Goal: Information Seeking & Learning: Learn about a topic

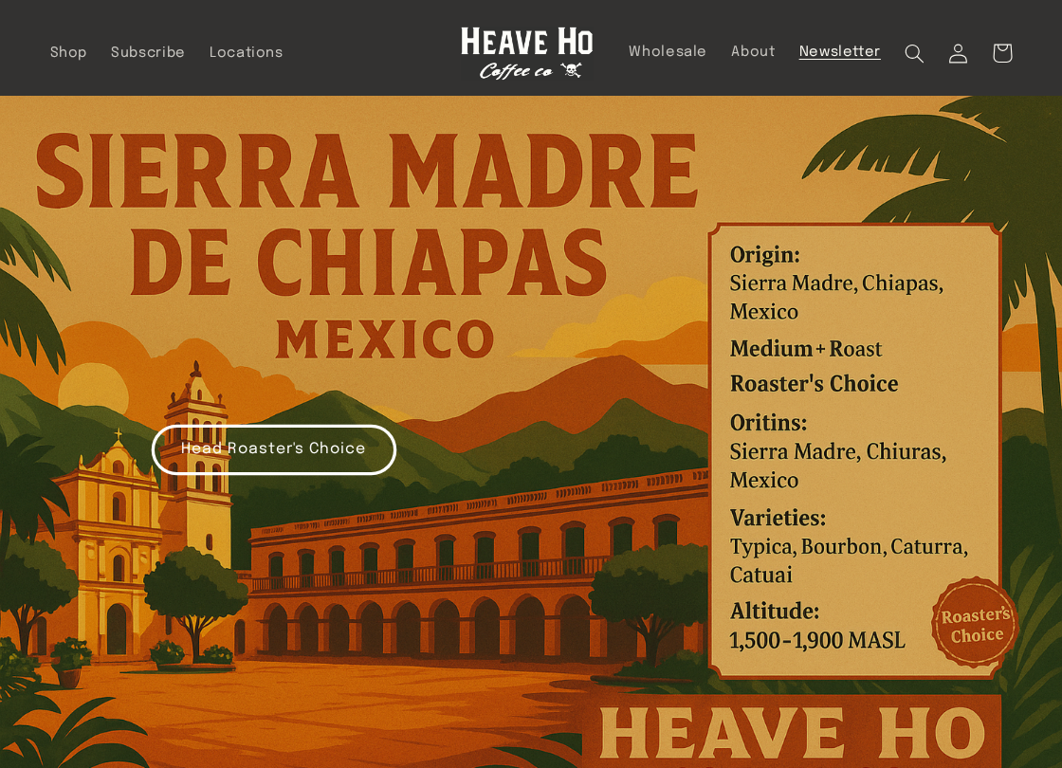
click at [835, 49] on span "Newsletter" at bounding box center [841, 53] width 82 height 18
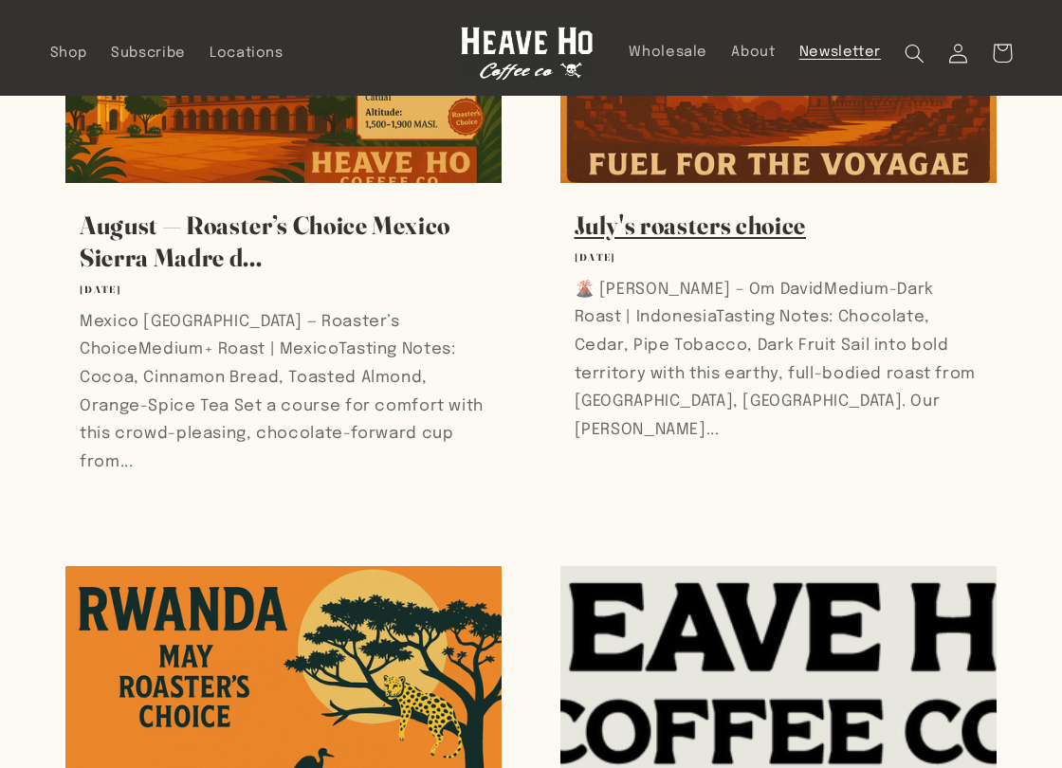
scroll to position [3, 0]
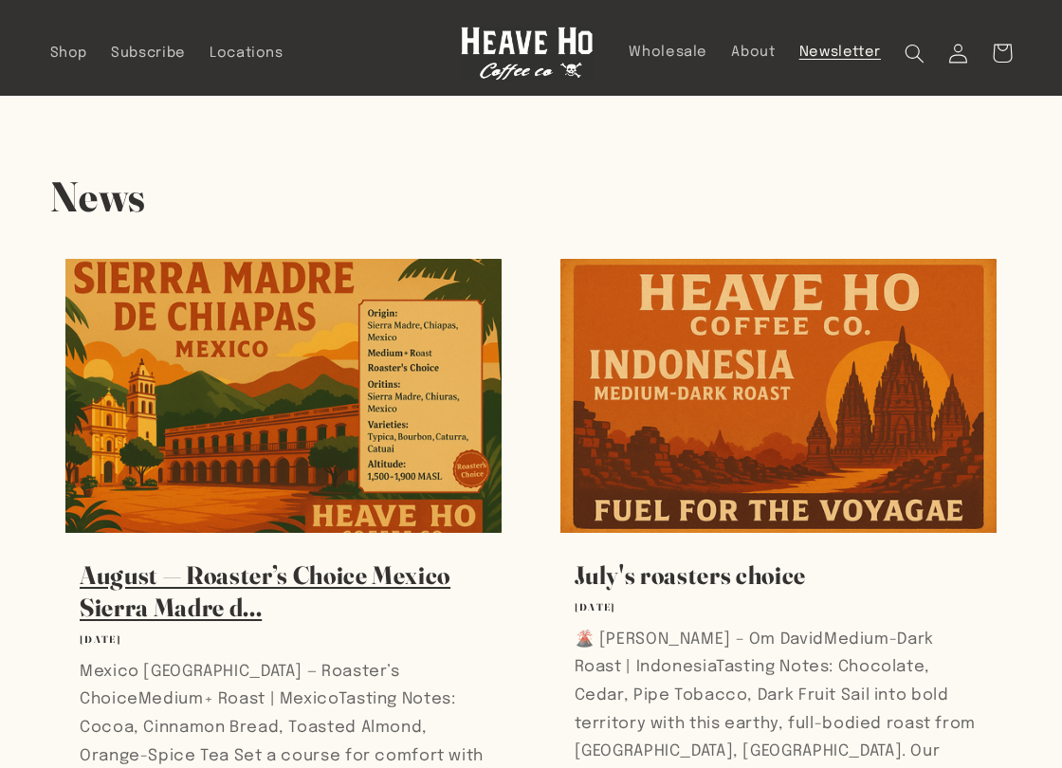
click at [367, 560] on link "August — Roaster’s Choice Mexico Sierra Madre d..." at bounding box center [284, 592] width 409 height 64
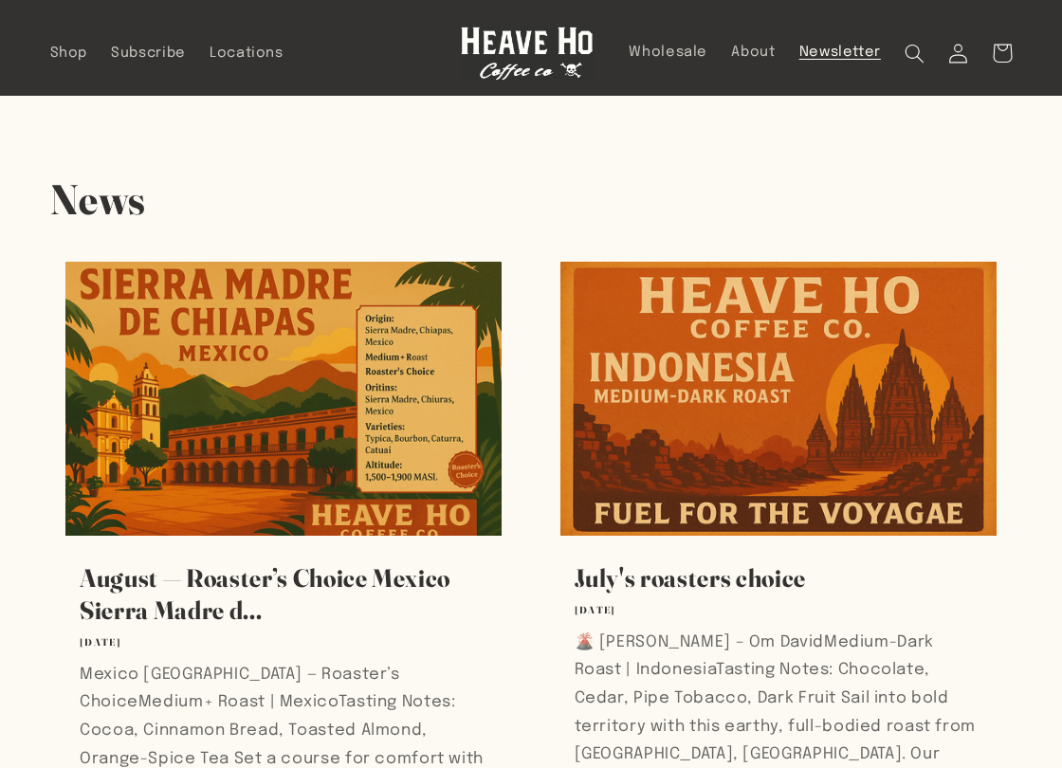
scroll to position [3, 0]
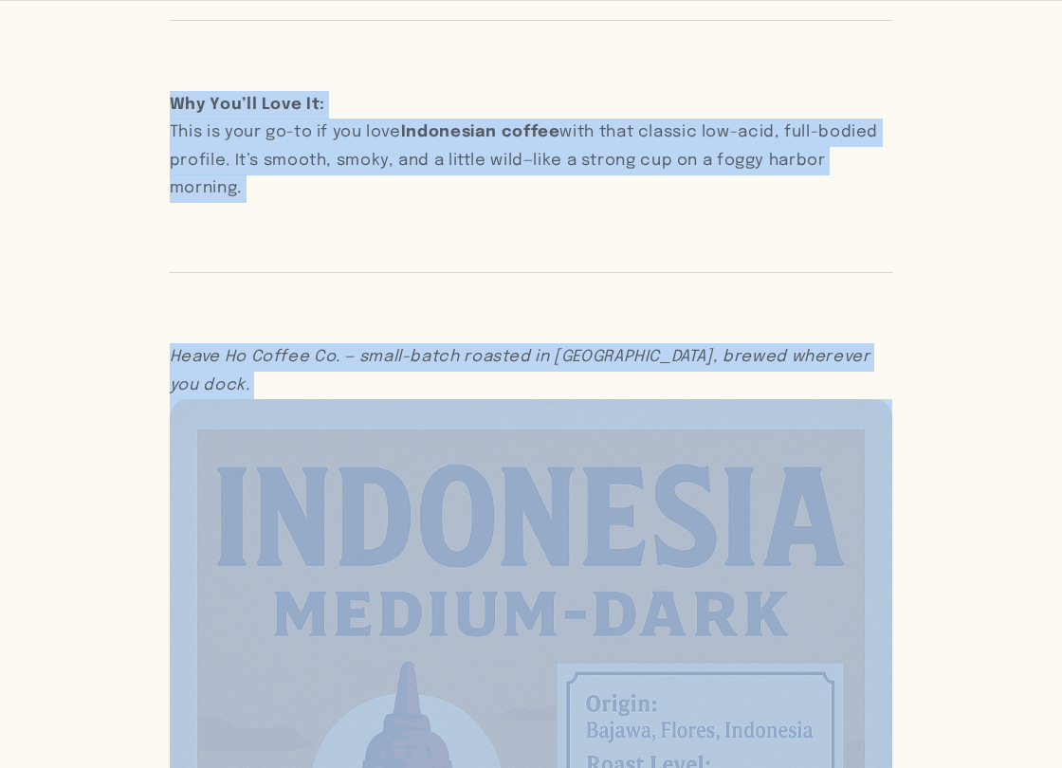
scroll to position [2040, 0]
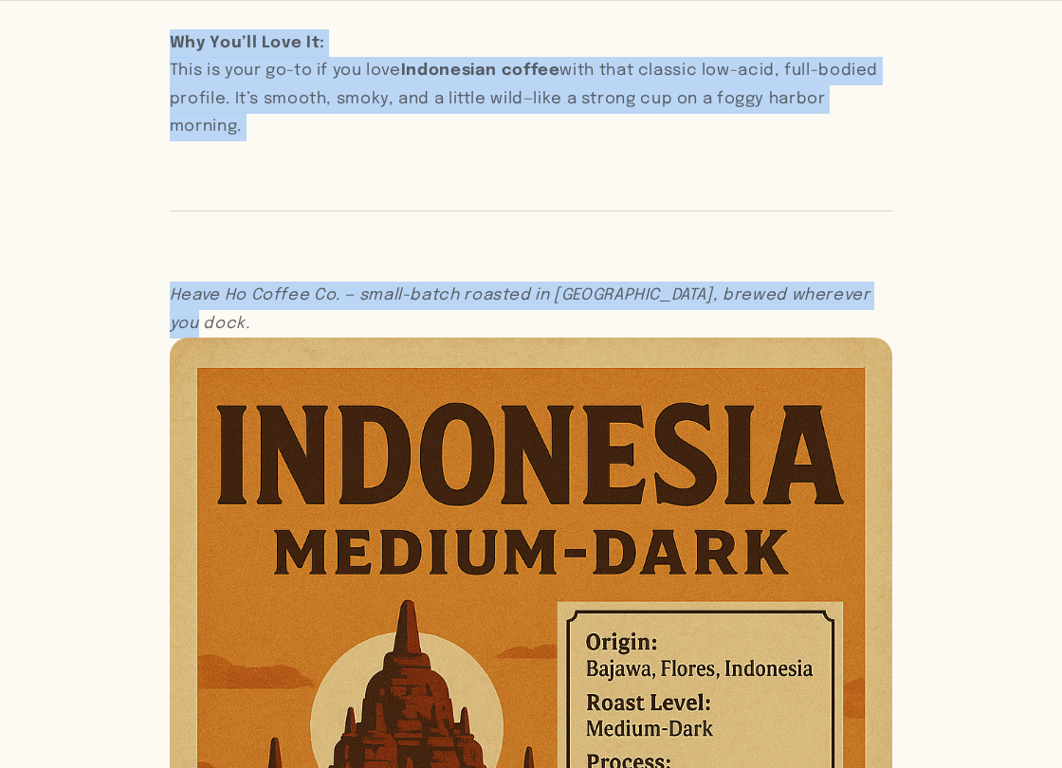
drag, startPoint x: 171, startPoint y: 349, endPoint x: 896, endPoint y: 258, distance: 731.2
click at [896, 258] on article "July's roasters choice July 25, 2025 Share Share https://heavehocoffee.com/blog…" at bounding box center [531, 13] width 1062 height 3915
copy div "🌋 Flores Bajawa – Om David Medium-Dark Roast | Indonesia Tasting Notes: Chocola…"
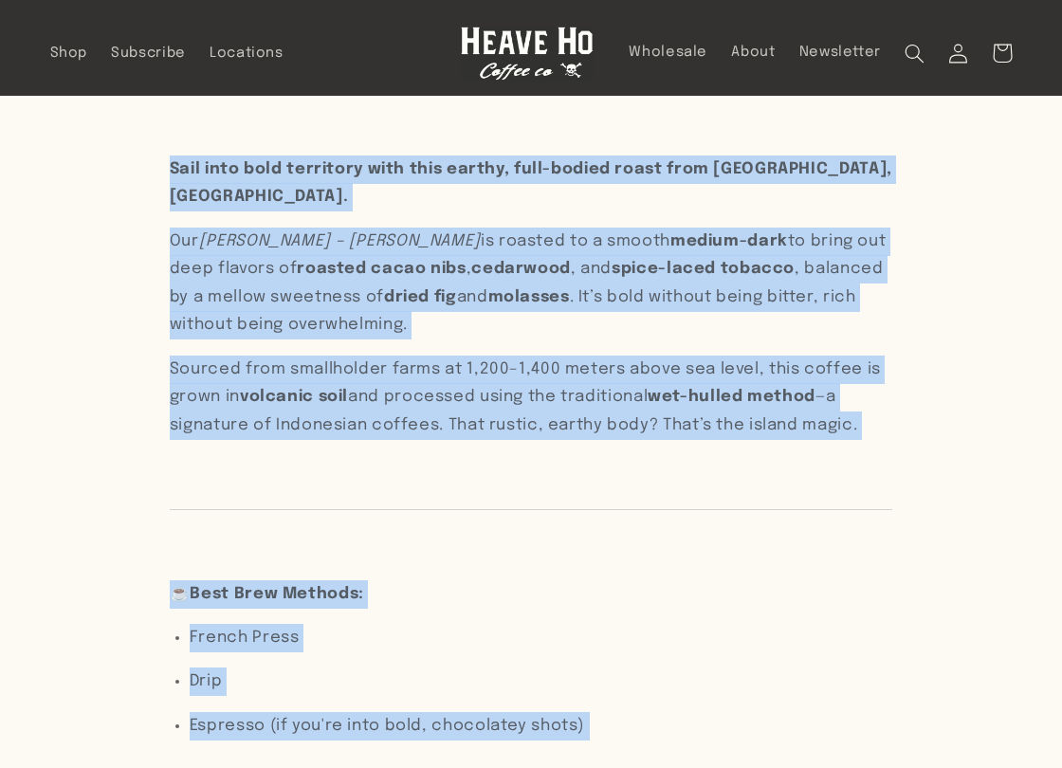
scroll to position [0, 0]
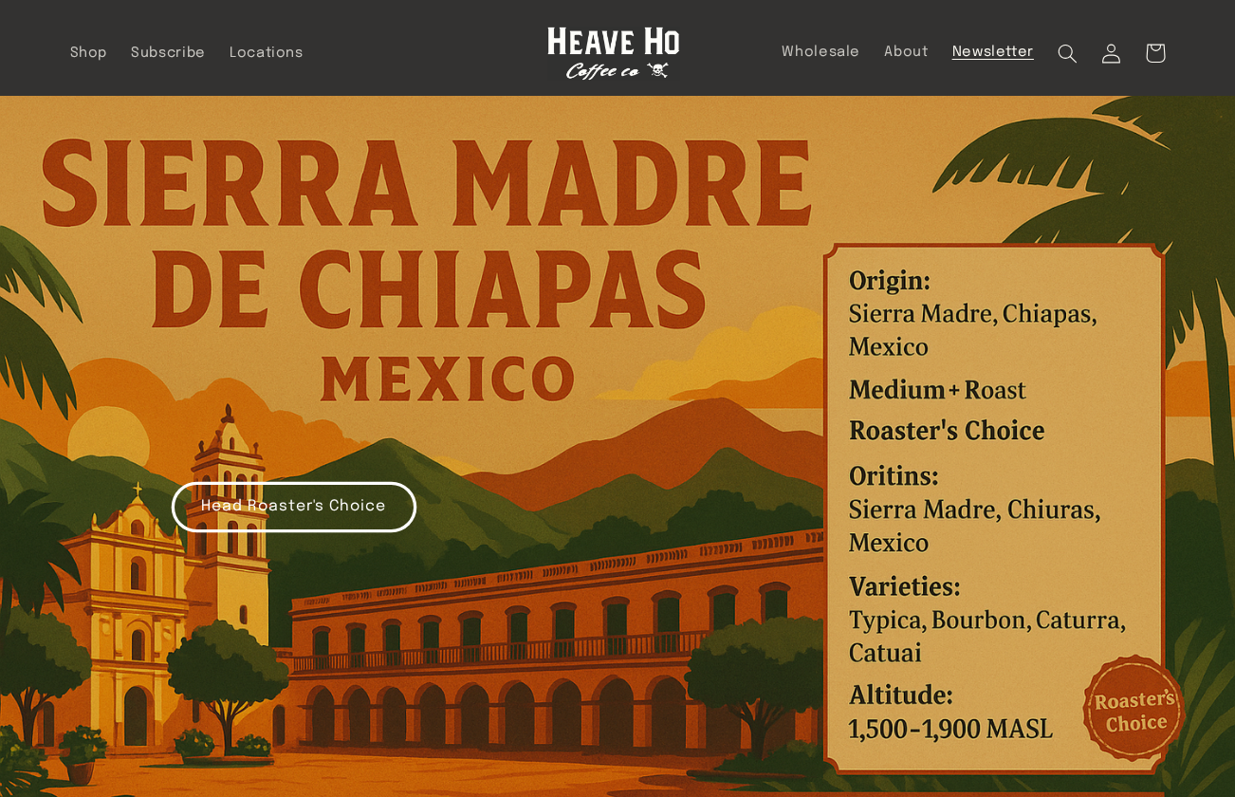
click at [989, 44] on span "Newsletter" at bounding box center [993, 53] width 82 height 18
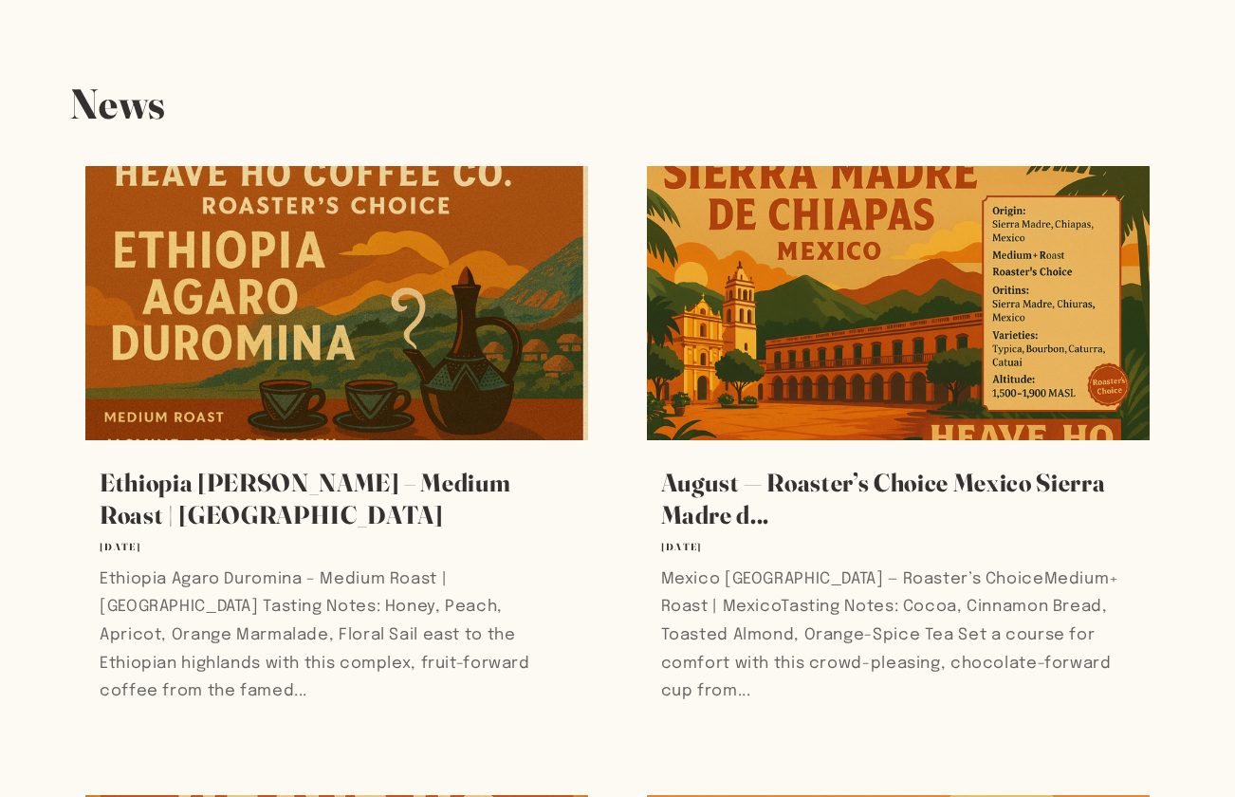
scroll to position [104, 0]
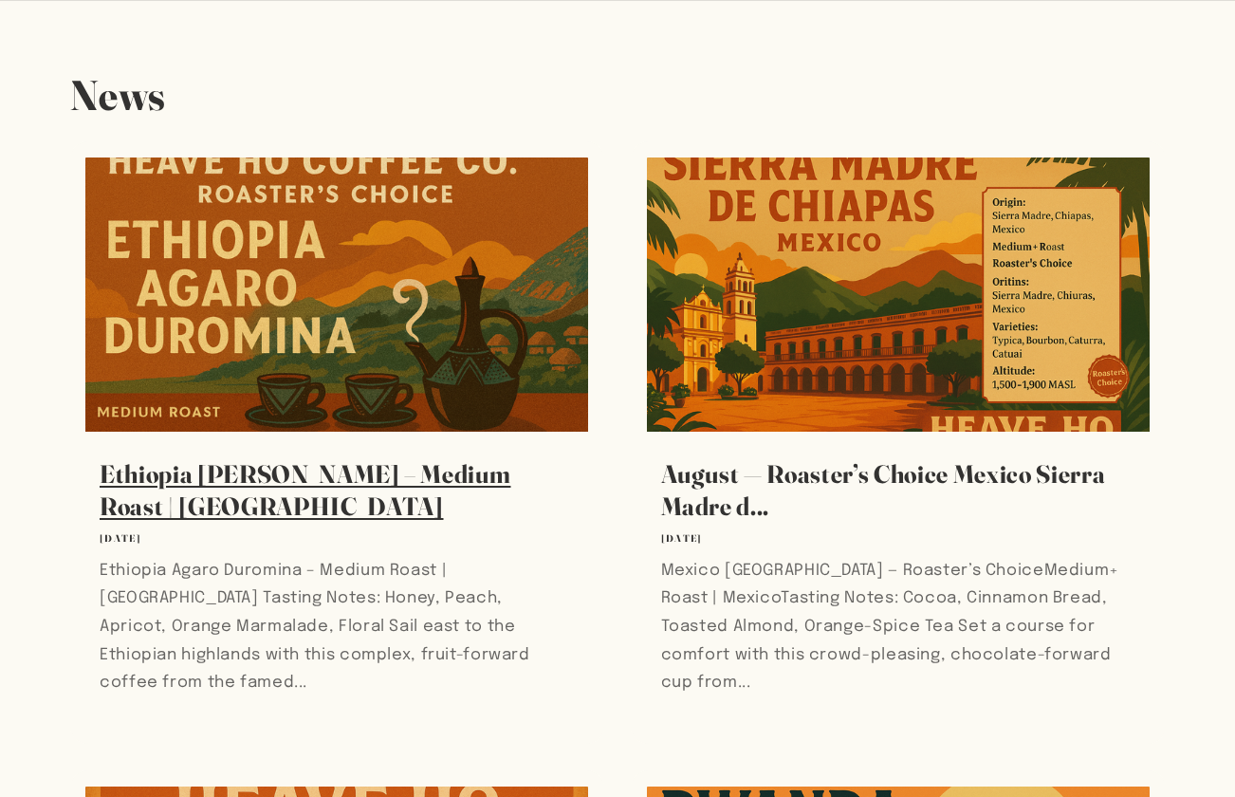
click at [285, 458] on link "Ethiopia [PERSON_NAME] – Medium Roast | [GEOGRAPHIC_DATA]" at bounding box center [337, 490] width 475 height 64
